Goal: Task Accomplishment & Management: Use online tool/utility

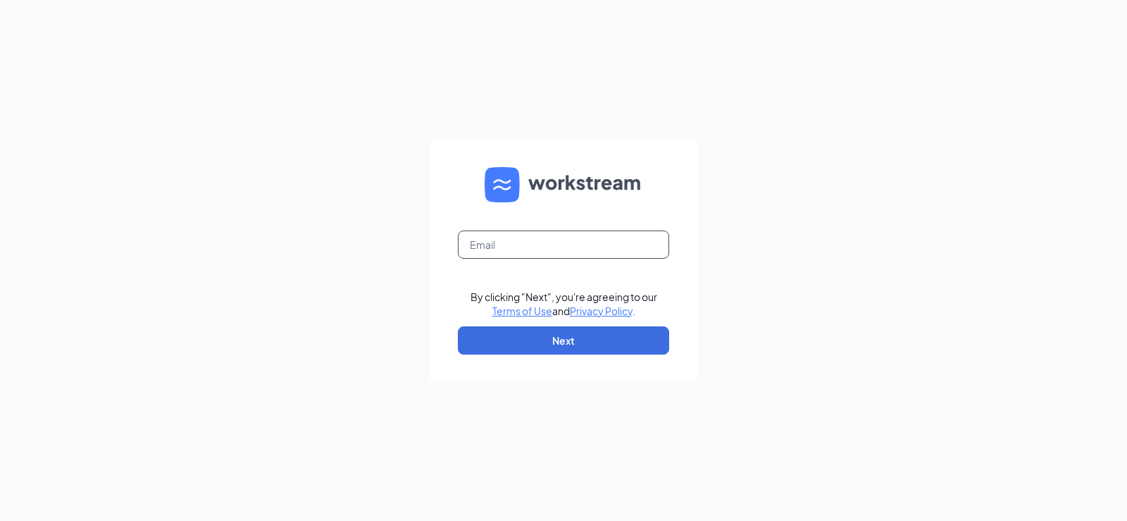
click at [514, 245] on input "text" at bounding box center [563, 244] width 211 height 28
type input "[EMAIL_ADDRESS][DOMAIN_NAME]"
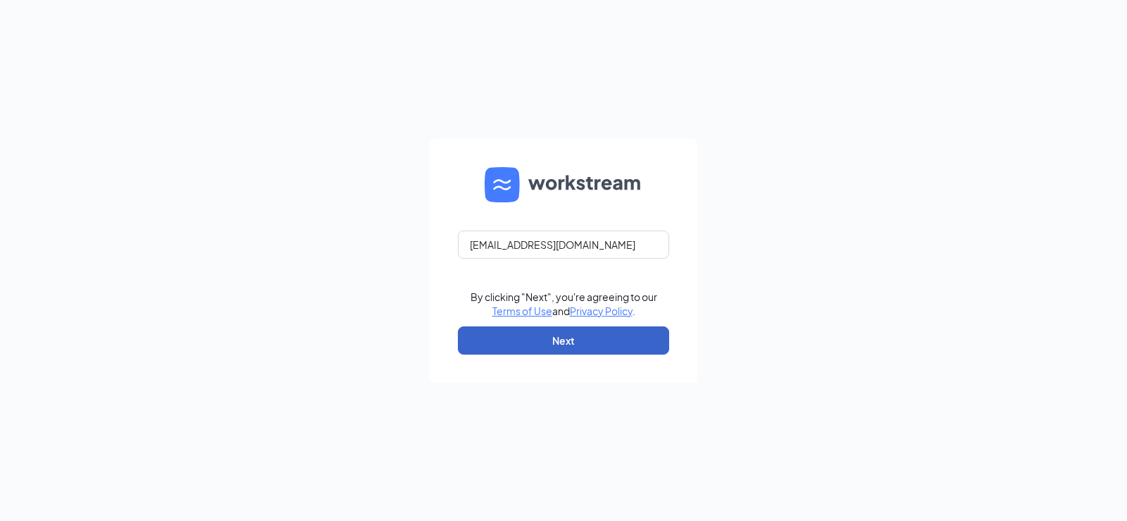
click at [545, 334] on button "Next" at bounding box center [563, 340] width 211 height 28
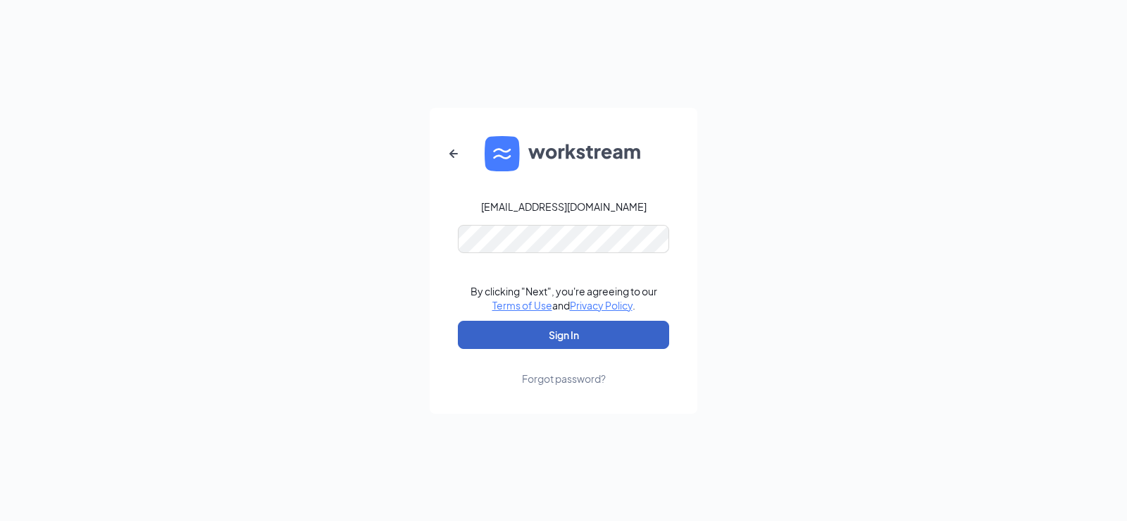
click at [555, 333] on button "Sign In" at bounding box center [563, 335] width 211 height 28
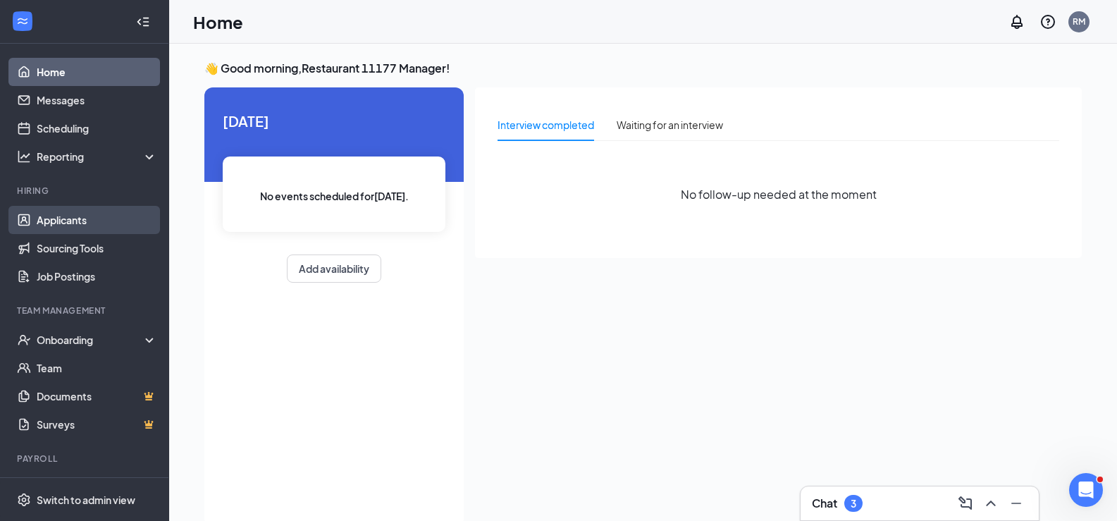
click at [75, 223] on link "Applicants" at bounding box center [97, 220] width 120 height 28
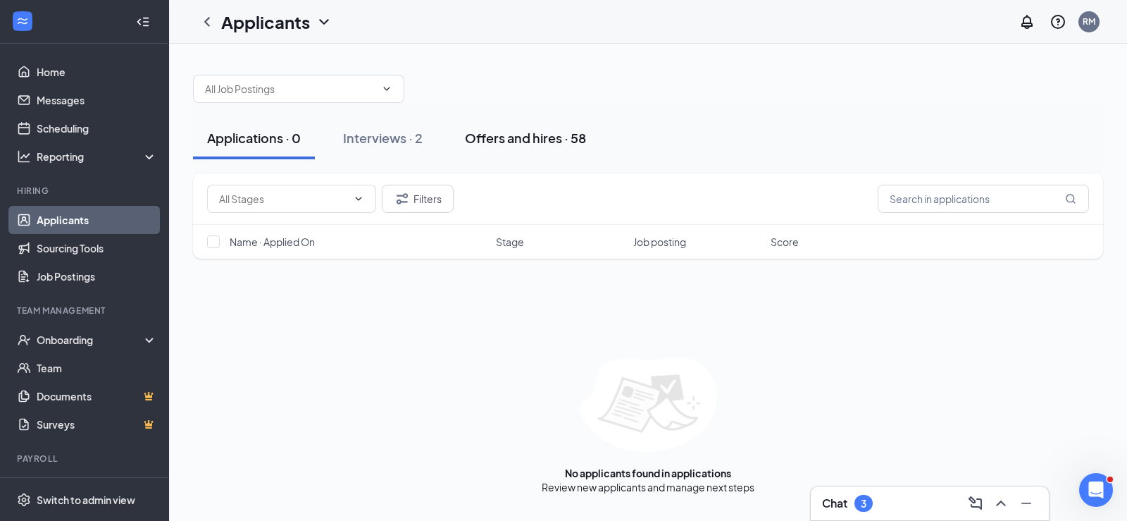
click at [508, 135] on div "Offers and hires · 58" at bounding box center [525, 138] width 121 height 18
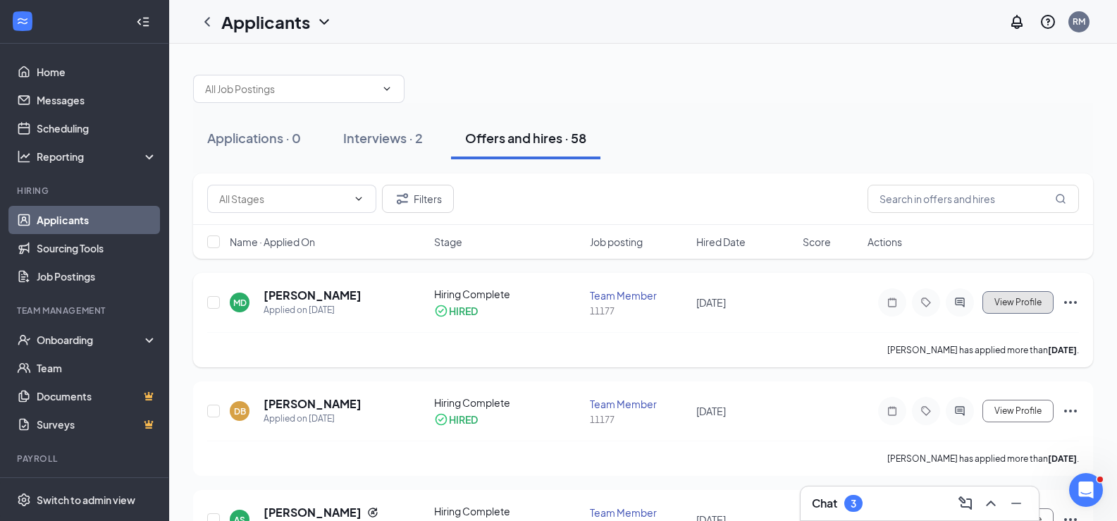
click at [1039, 308] on button "View Profile" at bounding box center [1017, 302] width 71 height 23
